Goal: Obtain resource: Obtain resource

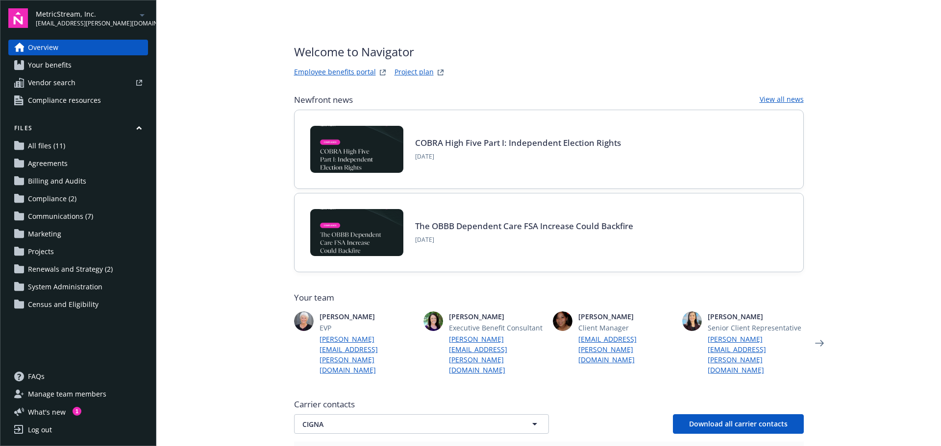
click at [62, 67] on span "Your benefits" at bounding box center [50, 65] width 44 height 16
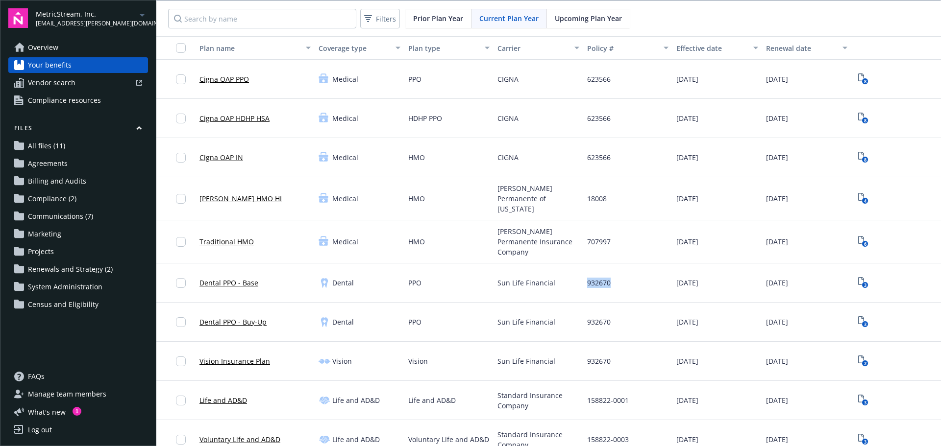
drag, startPoint x: 597, startPoint y: 274, endPoint x: 575, endPoint y: 276, distance: 21.6
click at [583, 276] on div "932670" at bounding box center [628, 283] width 90 height 39
copy span "932670"
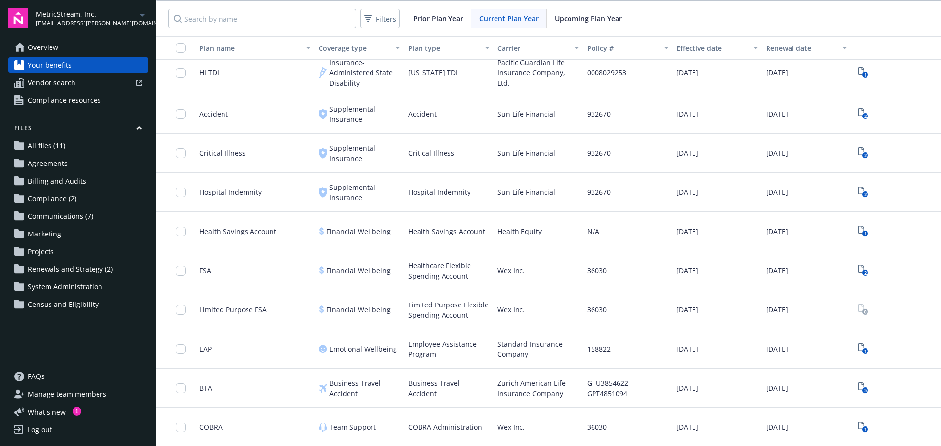
scroll to position [1, 0]
click at [36, 50] on span "Overview" at bounding box center [43, 48] width 30 height 16
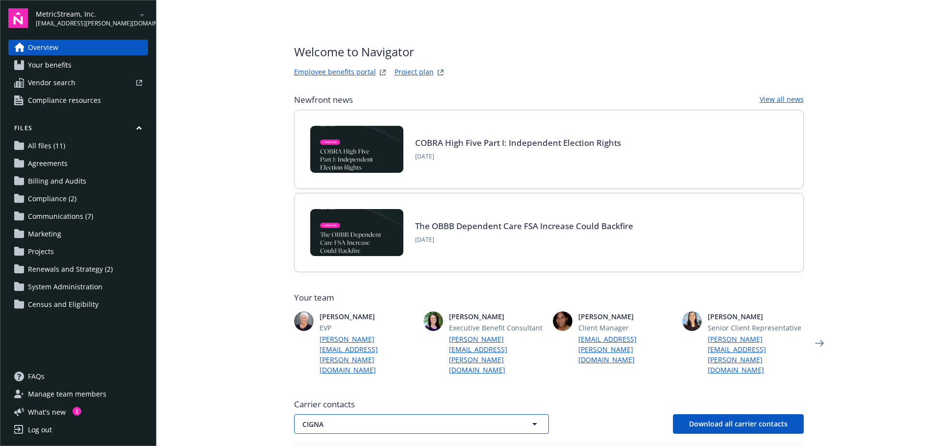
click at [534, 418] on icon "button" at bounding box center [535, 424] width 12 height 12
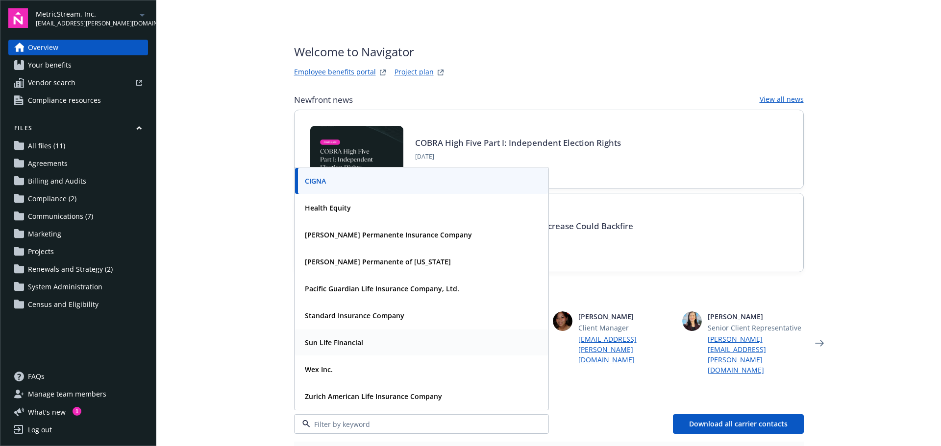
click at [358, 338] on strong "Sun Life Financial" at bounding box center [334, 342] width 58 height 9
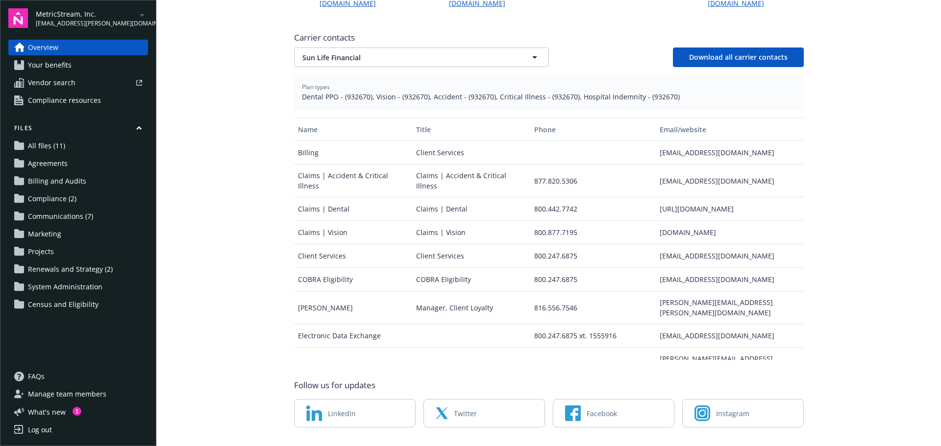
scroll to position [369, 0]
click at [704, 195] on div "[URL][DOMAIN_NAME]" at bounding box center [729, 207] width 147 height 24
click at [701, 195] on div "[URL][DOMAIN_NAME]" at bounding box center [729, 207] width 147 height 24
click at [659, 195] on div "[URL][DOMAIN_NAME]" at bounding box center [729, 207] width 147 height 24
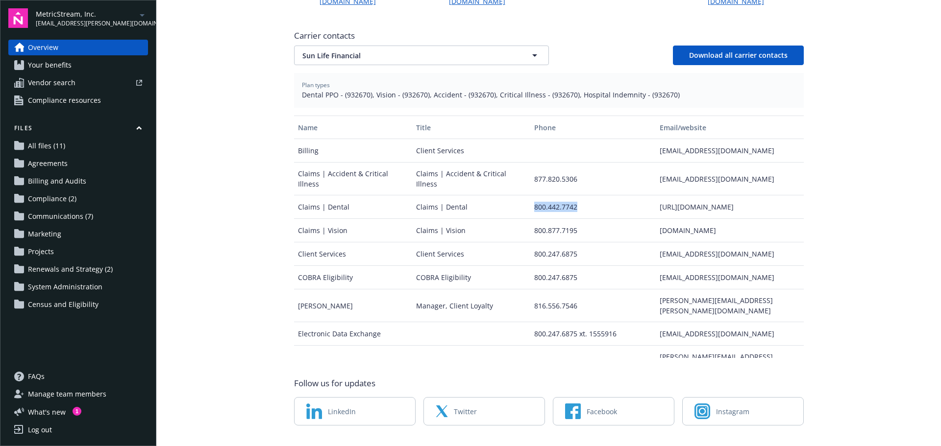
drag, startPoint x: 574, startPoint y: 182, endPoint x: 501, endPoint y: 182, distance: 73.0
click at [501, 195] on div "Claims | Dental Claims | Dental 800.442.7742 [URL][DOMAIN_NAME]" at bounding box center [549, 207] width 510 height 24
copy div "800.442.7742"
drag, startPoint x: 683, startPoint y: 175, endPoint x: 707, endPoint y: 177, distance: 23.1
click at [687, 195] on div "[URL][DOMAIN_NAME]" at bounding box center [729, 207] width 147 height 24
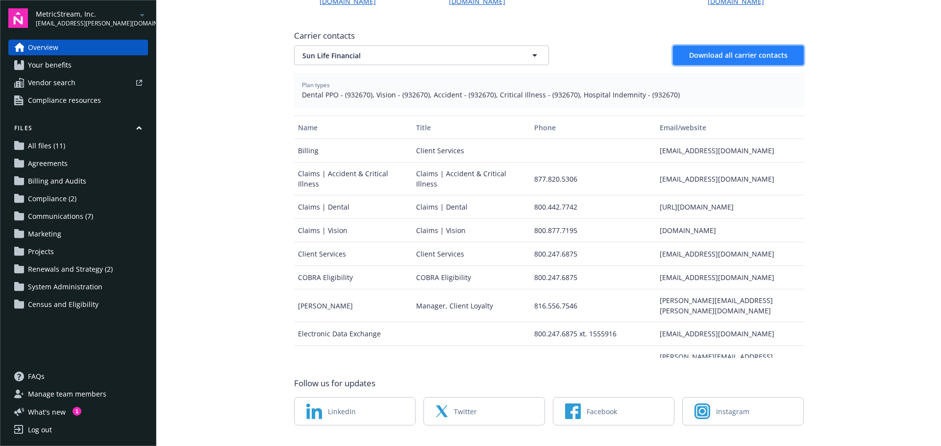
click at [740, 50] on span "Download all carrier contacts" at bounding box center [738, 54] width 98 height 9
click at [698, 50] on span "Download all carrier contacts" at bounding box center [738, 54] width 98 height 9
